Goal: Task Accomplishment & Management: Manage account settings

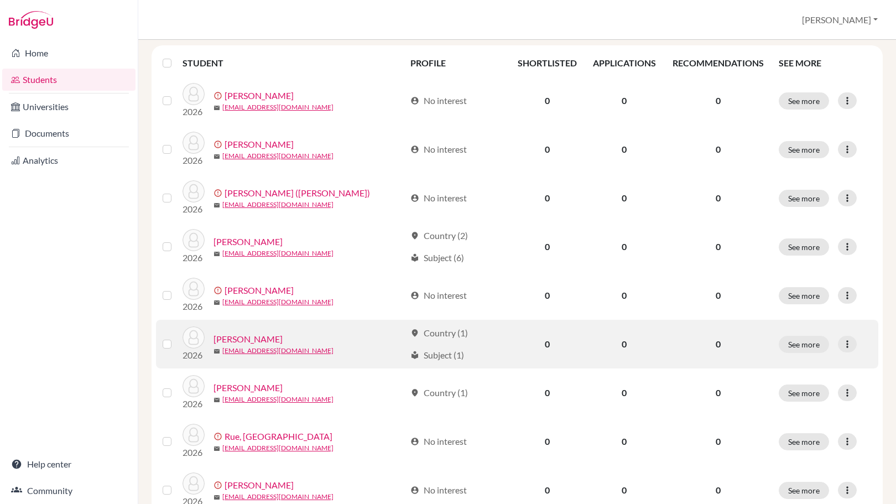
scroll to position [147, 0]
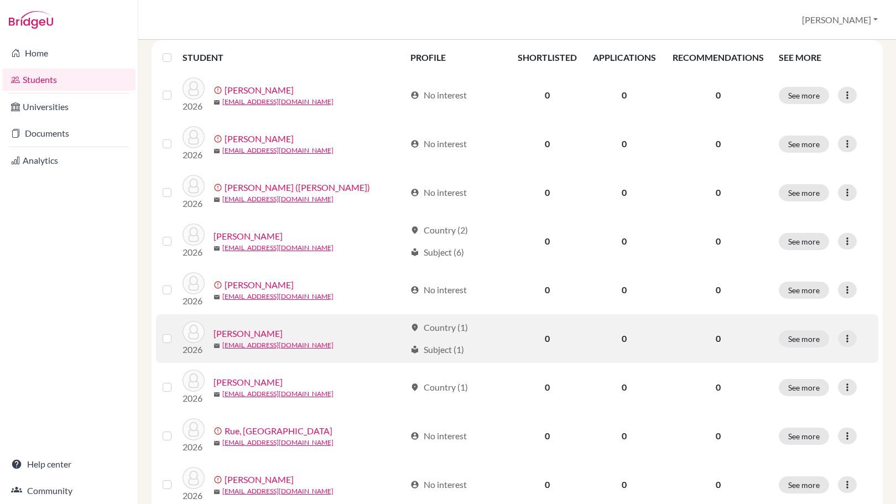
click at [250, 333] on link "Lucero, Elijah" at bounding box center [247, 333] width 69 height 13
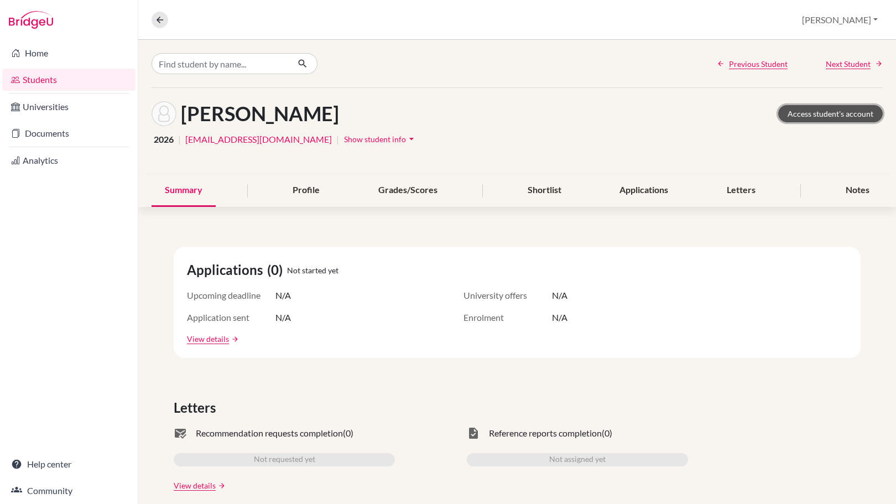
click at [819, 118] on link "Access student's account" at bounding box center [830, 113] width 104 height 17
click at [639, 200] on div "Applications" at bounding box center [643, 190] width 75 height 33
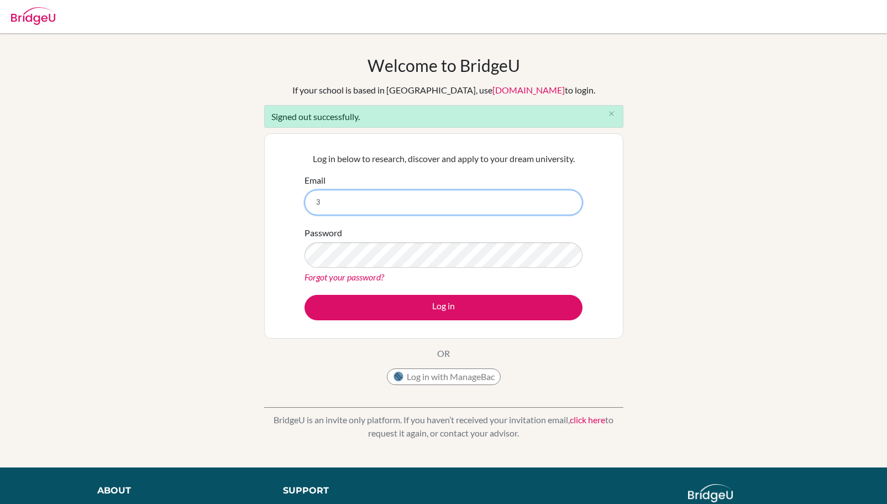
type input "[EMAIL_ADDRESS][DOMAIN_NAME]"
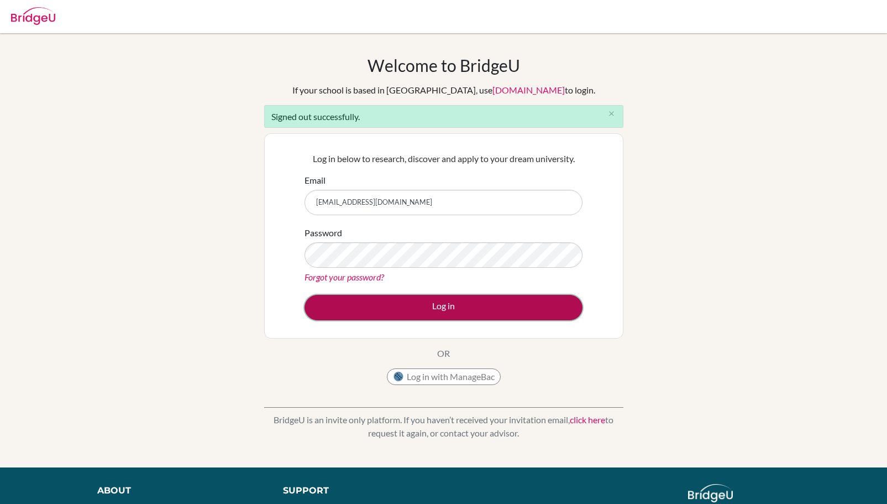
click at [417, 309] on button "Log in" at bounding box center [444, 307] width 278 height 25
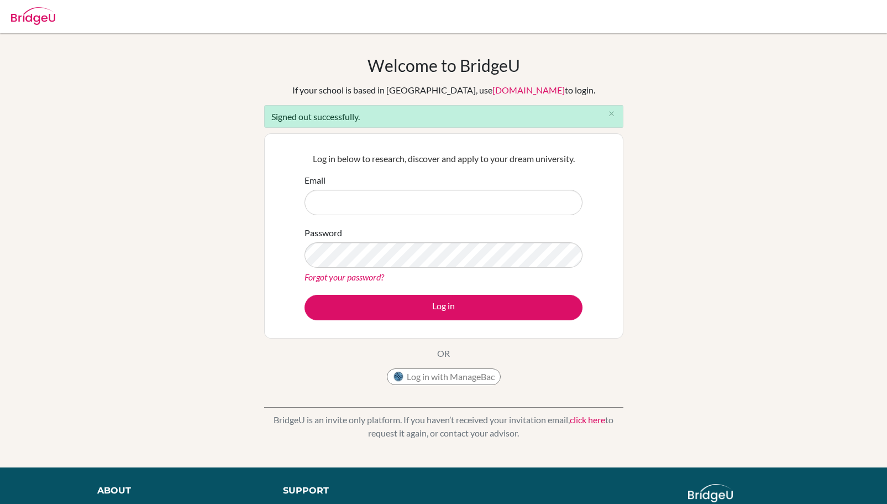
type input "[EMAIL_ADDRESS][DOMAIN_NAME]"
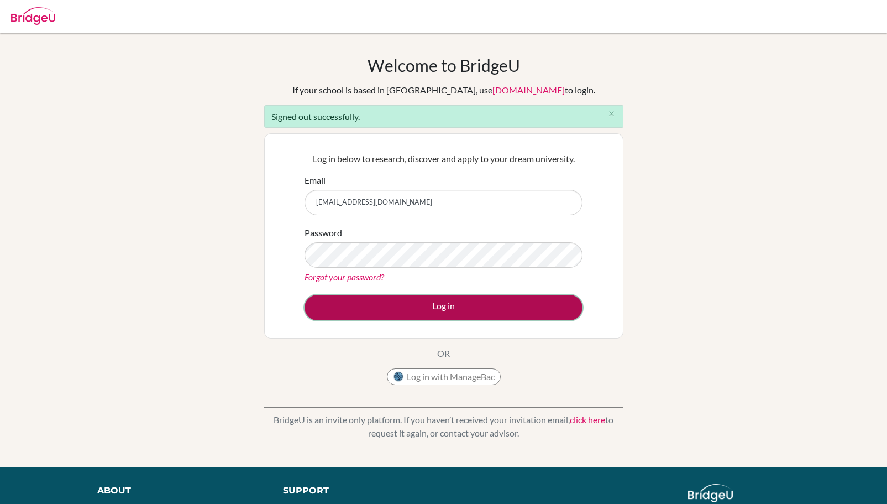
click at [385, 310] on button "Log in" at bounding box center [444, 307] width 278 height 25
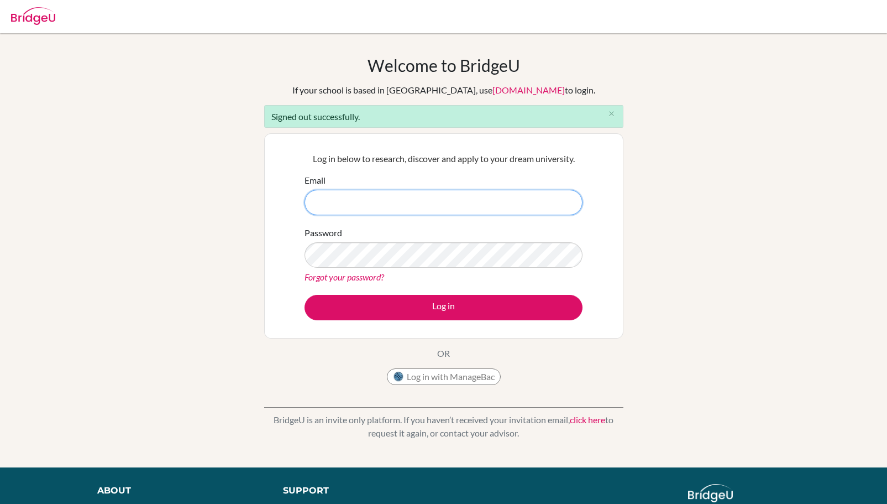
click at [374, 201] on input "Email" at bounding box center [444, 202] width 278 height 25
type input "jstevenson@wesleyinterschool.org"
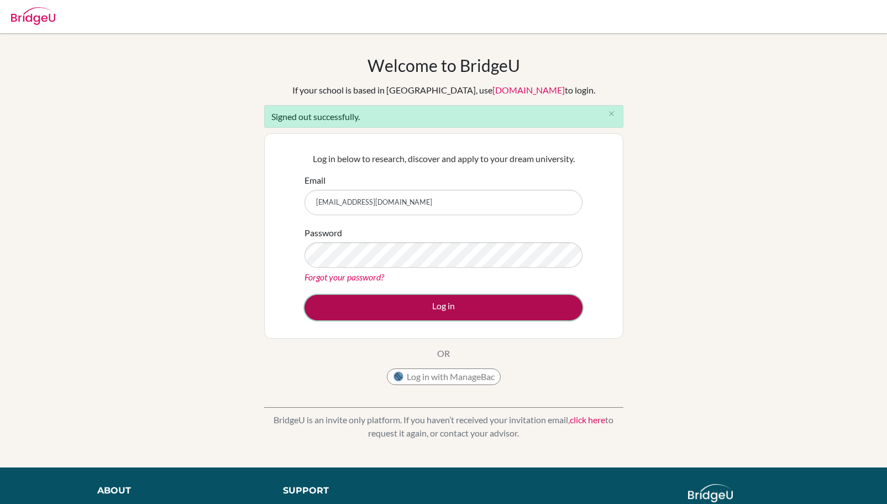
click at [383, 304] on button "Log in" at bounding box center [444, 307] width 278 height 25
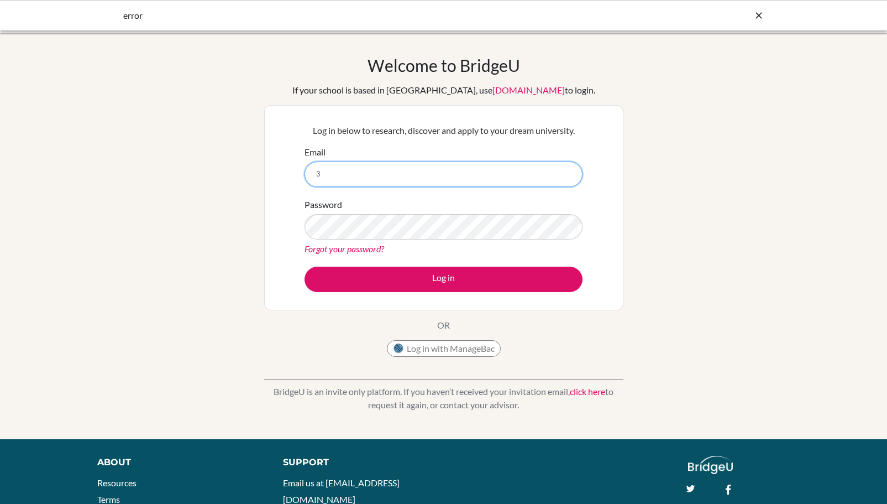
type input "[EMAIL_ADDRESS][DOMAIN_NAME]"
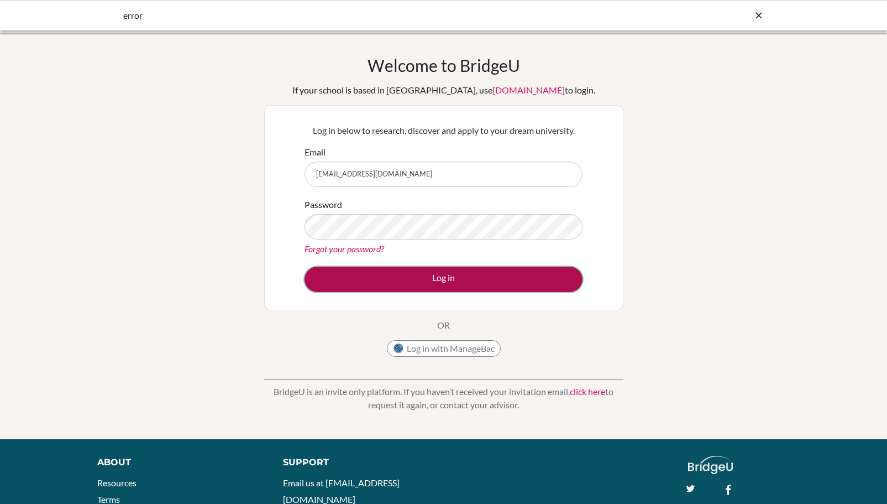
click at [445, 281] on button "Log in" at bounding box center [444, 278] width 278 height 25
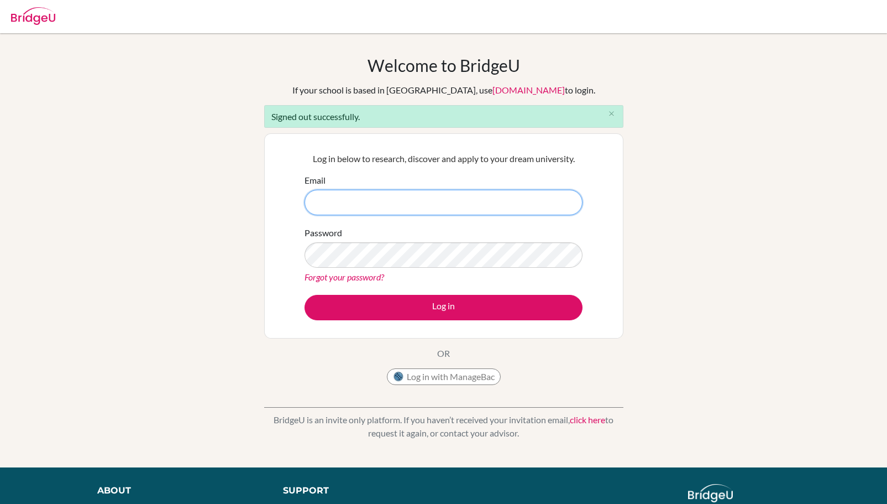
drag, startPoint x: 895, startPoint y: 1, endPoint x: 482, endPoint y: 198, distance: 458.5
click at [485, 191] on input "Email" at bounding box center [444, 202] width 278 height 25
click at [482, 199] on input "Email" at bounding box center [444, 202] width 278 height 25
click at [360, 202] on input "Email" at bounding box center [444, 202] width 278 height 25
type input "jstevenson@wesleyinterschool.org"
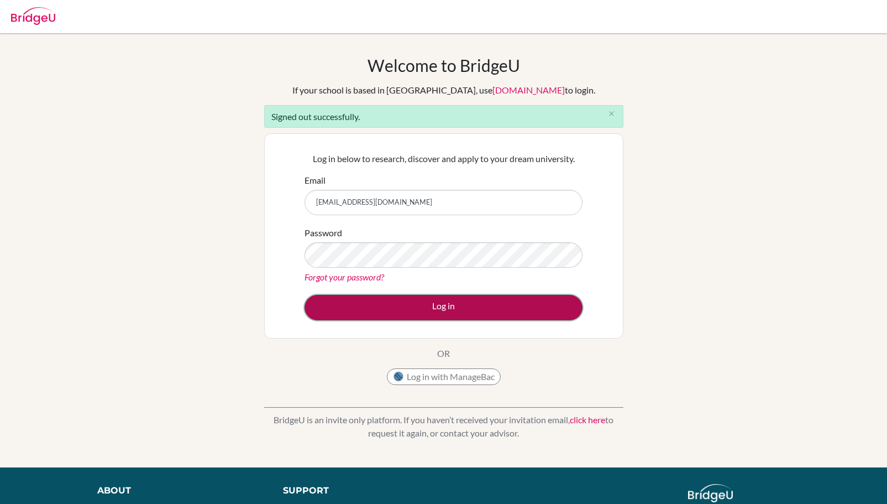
click at [405, 312] on button "Log in" at bounding box center [444, 307] width 278 height 25
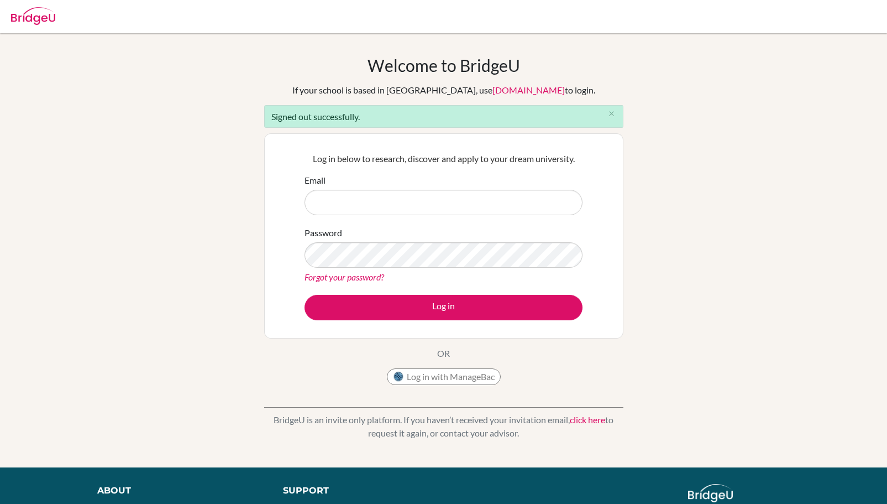
drag, startPoint x: 369, startPoint y: 0, endPoint x: 655, endPoint y: 31, distance: 287.5
click at [641, 46] on div "Welcome to [GEOGRAPHIC_DATA] If your school is based in [GEOGRAPHIC_DATA], use …" at bounding box center [443, 250] width 887 height 434
